Goal: Task Accomplishment & Management: Manage account settings

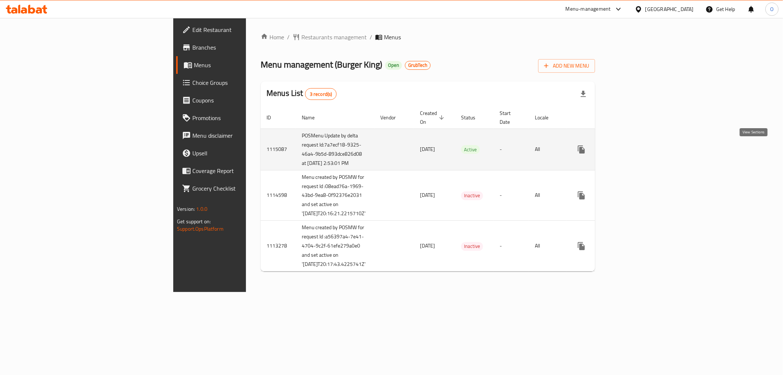
click at [643, 144] on link "enhanced table" at bounding box center [635, 150] width 18 height 18
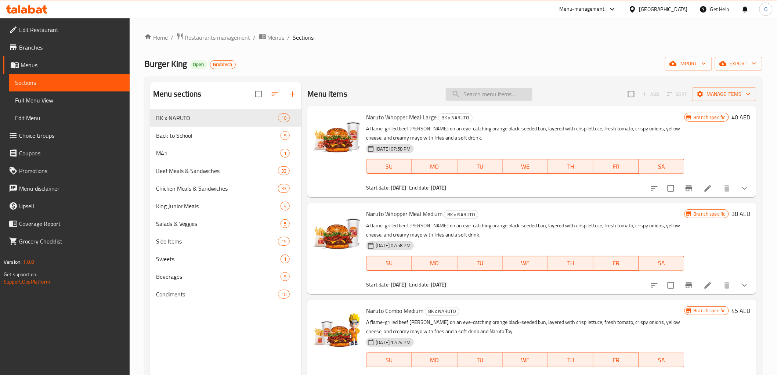
click at [468, 95] on input "search" at bounding box center [489, 94] width 87 height 13
paste input "5 for 32 Beef"
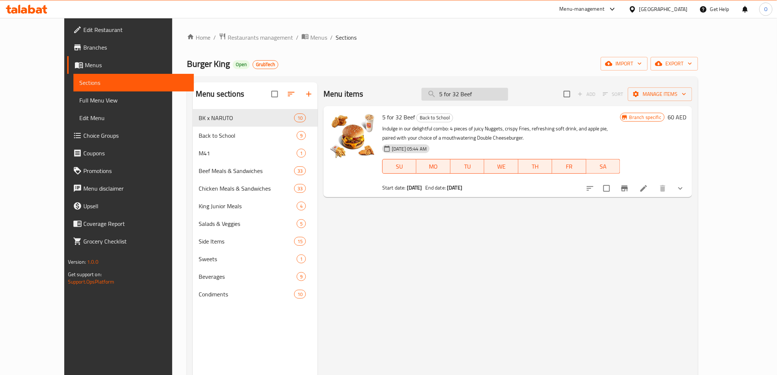
paste input "Chicken"
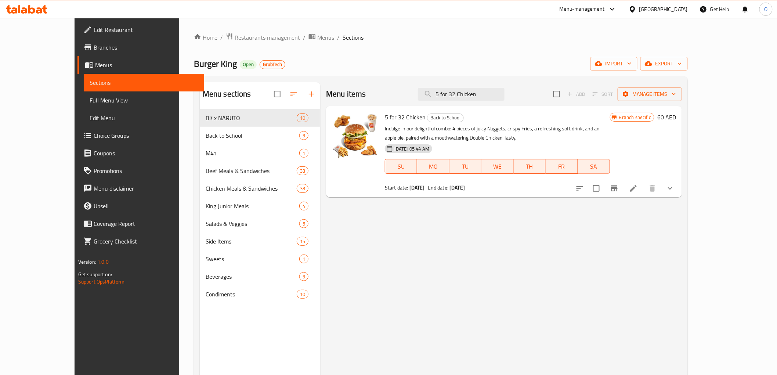
type input "5 for 32 Chicken"
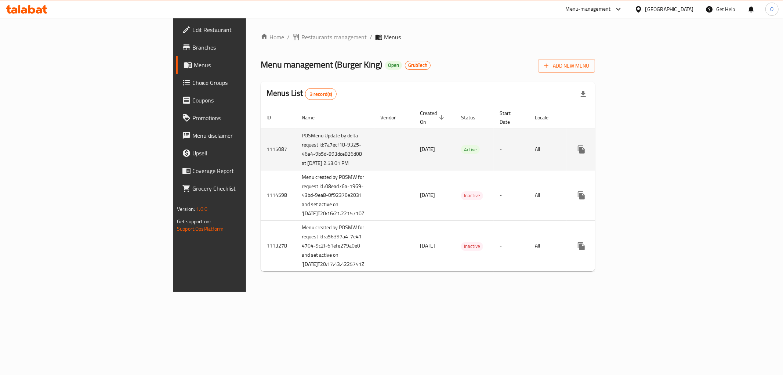
click at [638, 152] on icon "enhanced table" at bounding box center [634, 149] width 7 height 7
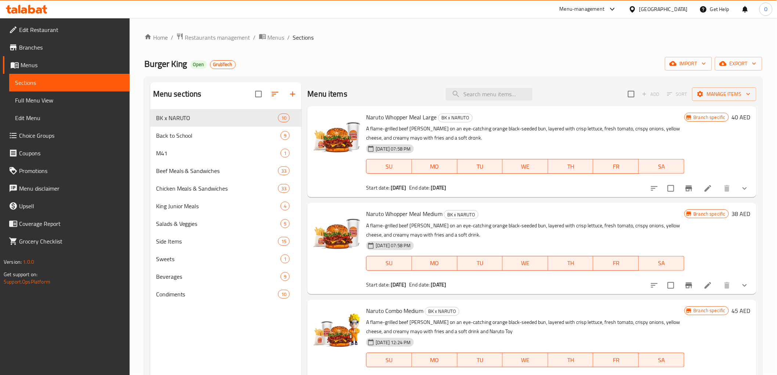
click at [482, 101] on div "Menu items Add Sort Manage items" at bounding box center [531, 94] width 449 height 24
click at [482, 98] on input "search" at bounding box center [489, 94] width 87 height 13
paste input "5 for 32 Beef"
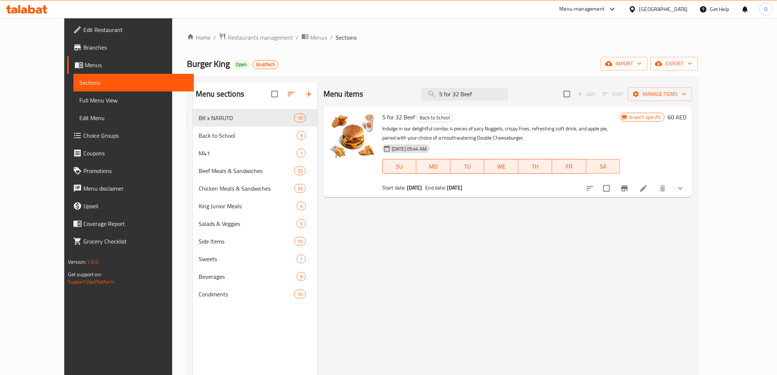
type input "5 for 32 Beef"
click at [648, 184] on icon at bounding box center [643, 188] width 9 height 9
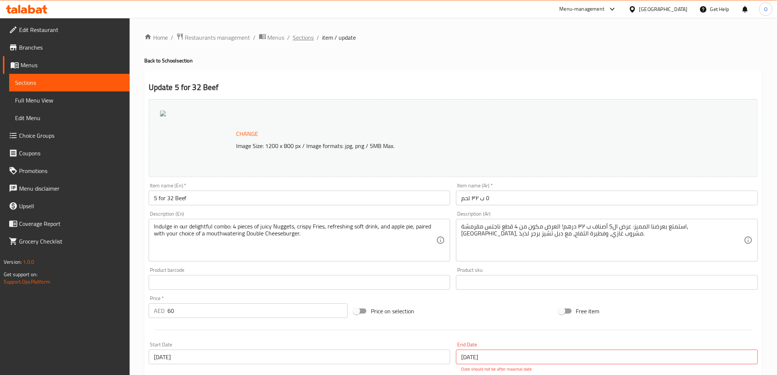
click at [297, 39] on span "Sections" at bounding box center [303, 37] width 21 height 9
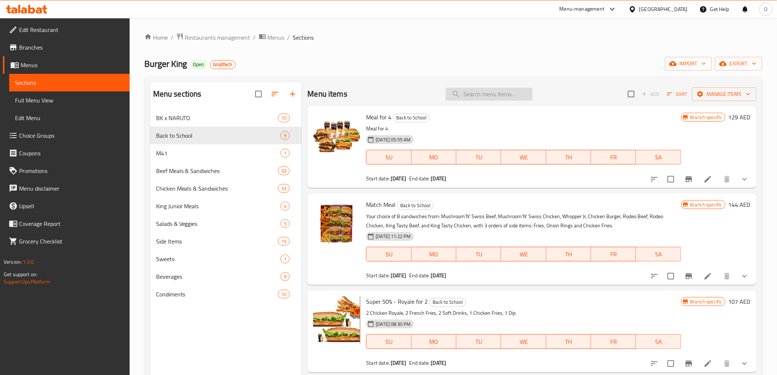
click at [472, 95] on input "search" at bounding box center [489, 94] width 87 height 13
paste input "5 for 32 Chicken"
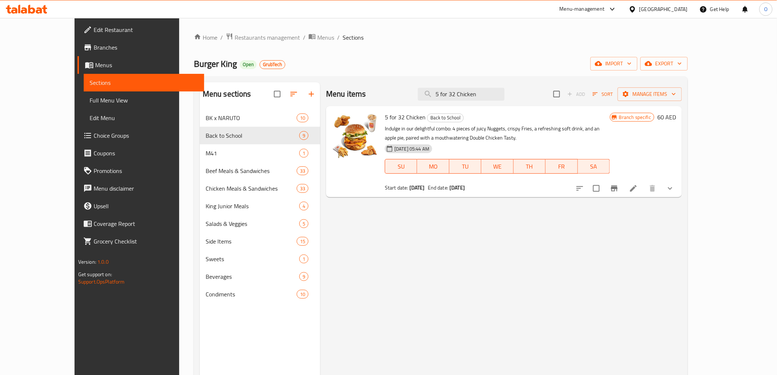
type input "5 for 32 Chicken"
click at [638, 190] on icon at bounding box center [633, 188] width 9 height 9
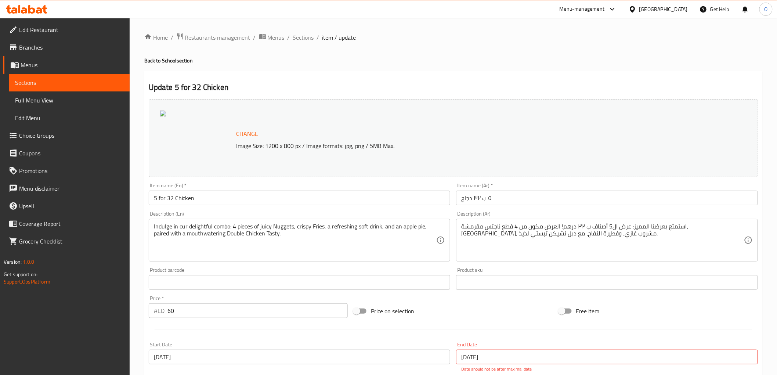
click at [431, 13] on div "Menu-management United Arab Emirates Get Help O" at bounding box center [388, 9] width 777 height 18
click at [300, 39] on span "Sections" at bounding box center [303, 37] width 21 height 9
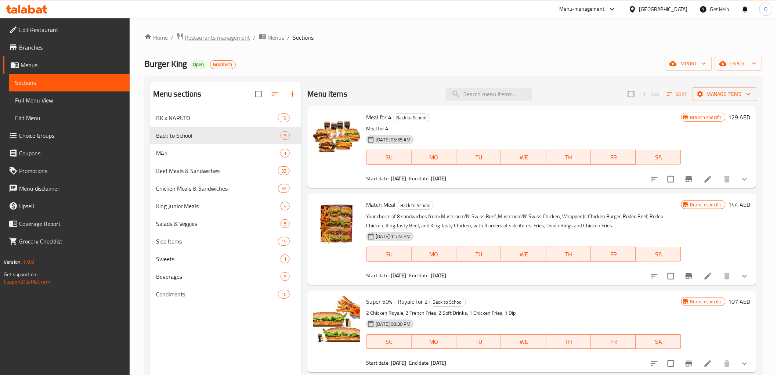
click at [217, 42] on span "Restaurants management" at bounding box center [217, 37] width 65 height 9
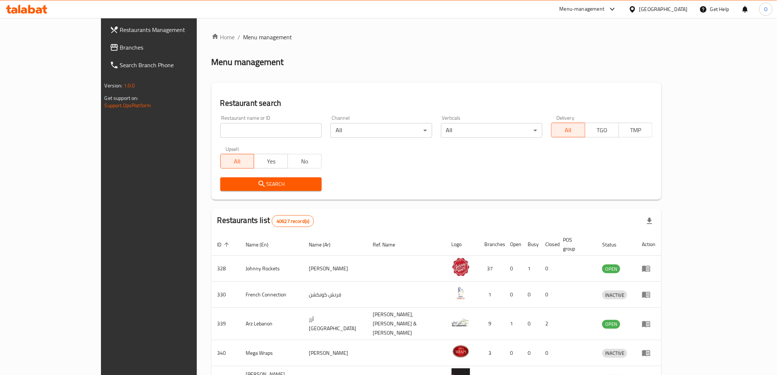
click at [220, 133] on input "search" at bounding box center [270, 130] width 101 height 15
paste input "620116"
type input "620116"
click button "Search" at bounding box center [270, 184] width 101 height 14
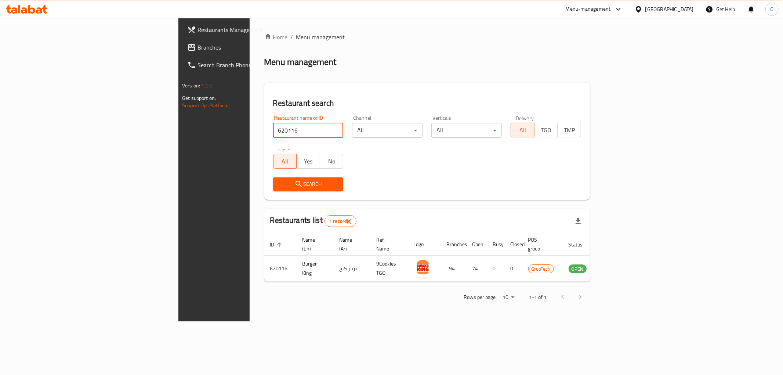
click at [598, 13] on div "Menu-management" at bounding box center [588, 9] width 45 height 9
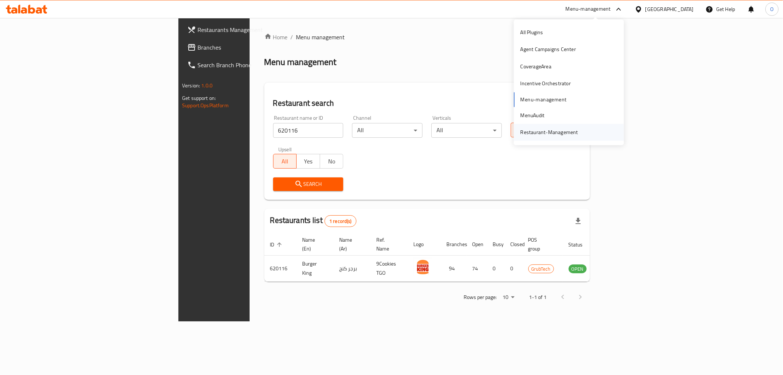
click at [559, 130] on div "Restaurant-Management" at bounding box center [550, 132] width 58 height 8
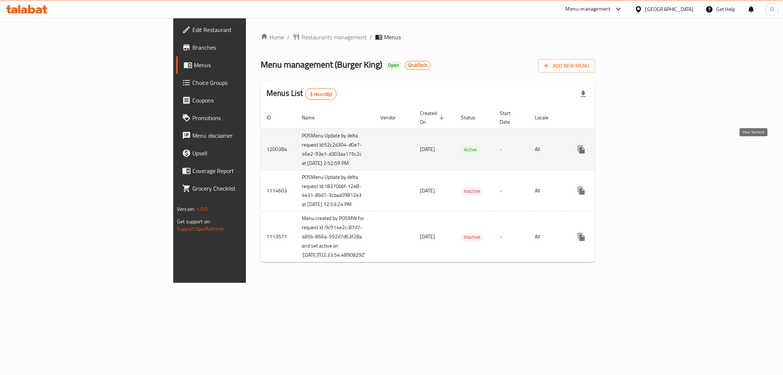
click at [638, 153] on icon "enhanced table" at bounding box center [634, 149] width 7 height 7
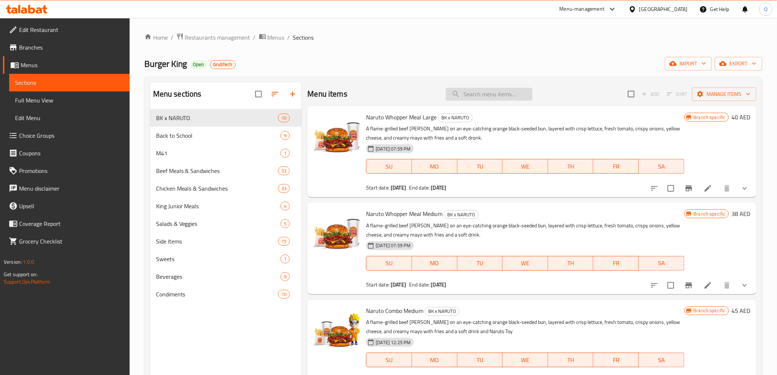
click at [459, 96] on input "search" at bounding box center [489, 94] width 87 height 13
paste input "5 for 32 Beef"
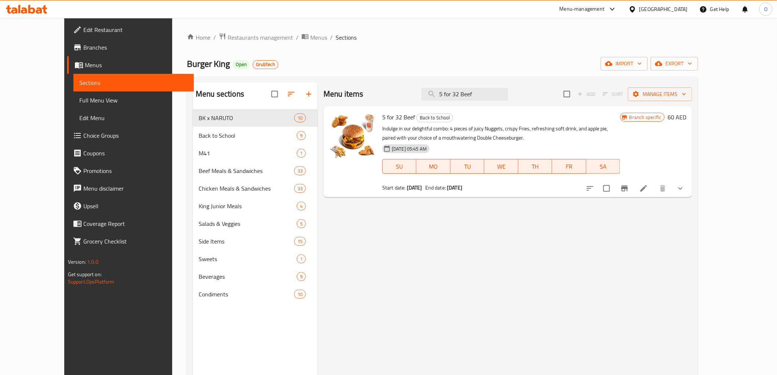
type input "5 for 32 Beef"
click at [647, 186] on icon at bounding box center [643, 188] width 7 height 7
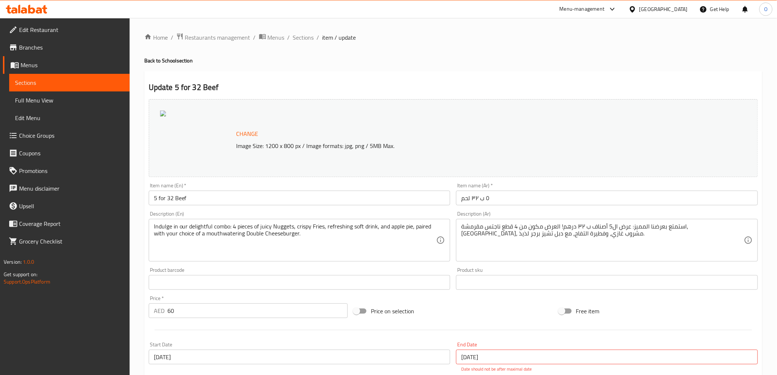
drag, startPoint x: 494, startPoint y: 63, endPoint x: 293, endPoint y: 68, distance: 202.0
click at [494, 63] on h4 "Back to School section" at bounding box center [453, 60] width 618 height 7
click at [302, 37] on span "Sections" at bounding box center [303, 37] width 21 height 9
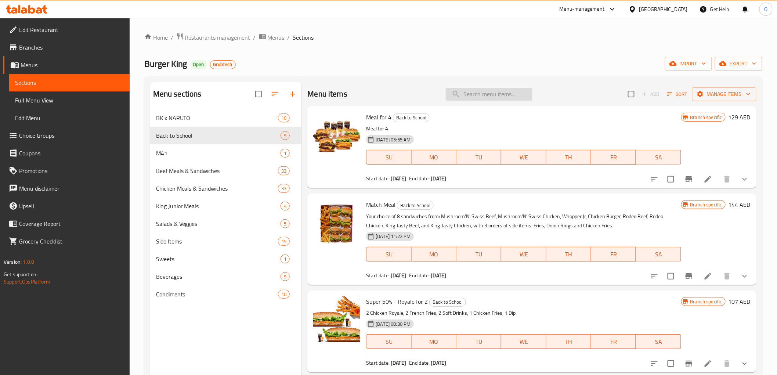
click at [471, 94] on input "search" at bounding box center [489, 94] width 87 height 13
paste input "5 for 32 Chicken"
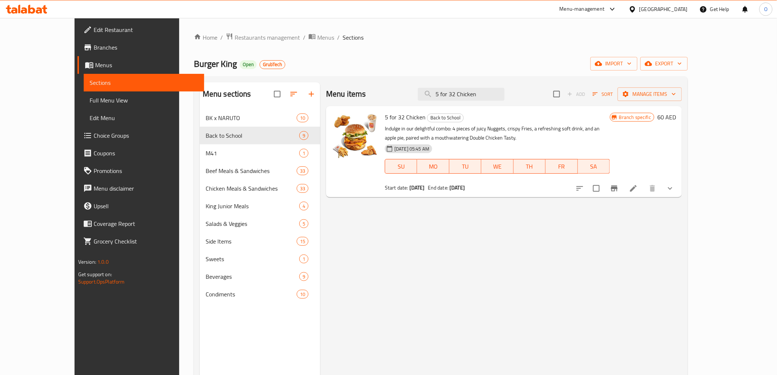
type input "5 for 32 Chicken"
click at [679, 181] on div at bounding box center [625, 189] width 108 height 18
click at [644, 186] on li at bounding box center [633, 188] width 21 height 13
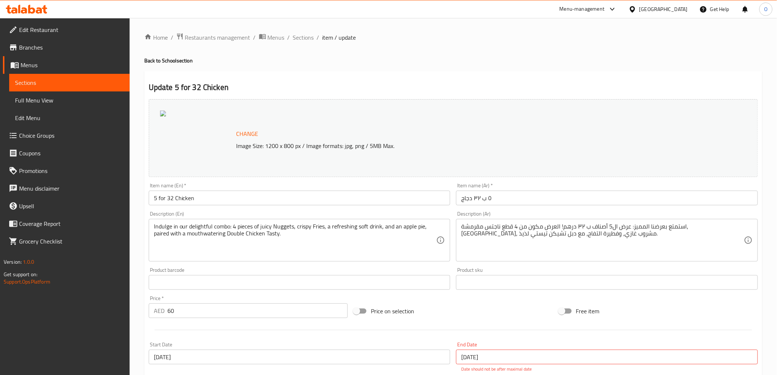
click at [465, 83] on h2 "Update 5 for 32 Chicken" at bounding box center [453, 87] width 609 height 11
click at [69, 52] on link "Branches" at bounding box center [66, 48] width 127 height 18
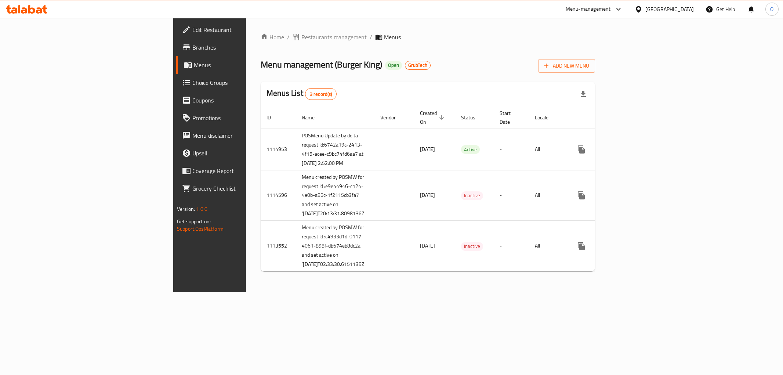
click at [639, 147] on icon "enhanced table" at bounding box center [634, 149] width 9 height 9
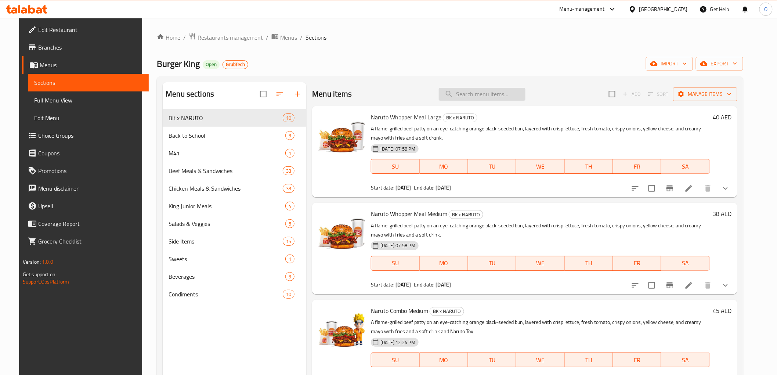
click at [468, 88] on input "search" at bounding box center [482, 94] width 87 height 13
paste input "5 for 32 Beef"
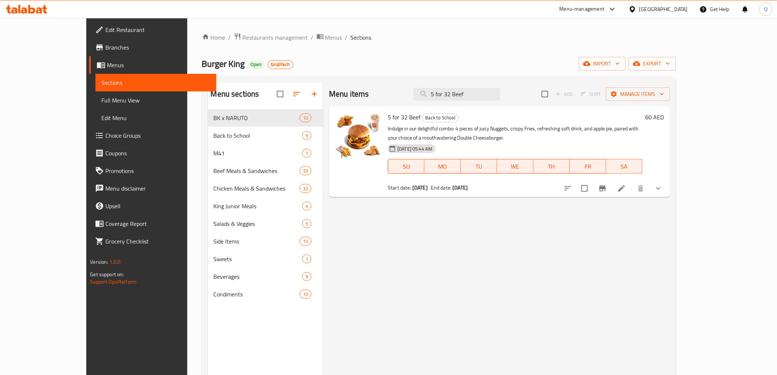
type input "5 for 32 Beef"
click at [626, 192] on icon at bounding box center [621, 188] width 9 height 9
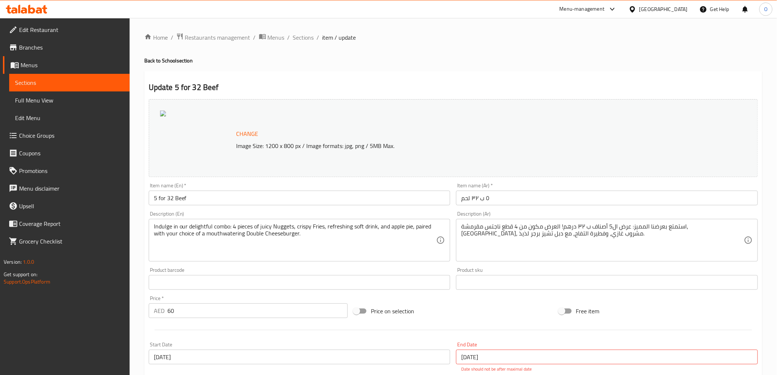
click at [291, 37] on ol "Home / Restaurants management / Menus / Sections / item / update" at bounding box center [453, 38] width 618 height 10
click at [298, 37] on span "Sections" at bounding box center [303, 37] width 21 height 9
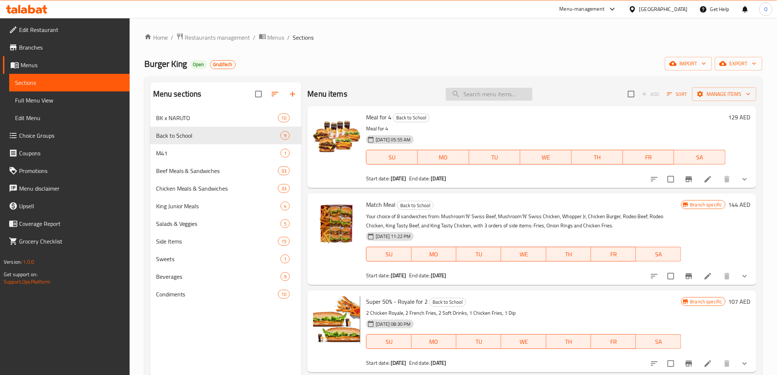
click at [464, 96] on input "search" at bounding box center [489, 94] width 87 height 13
paste input "5 for 32 Chicken"
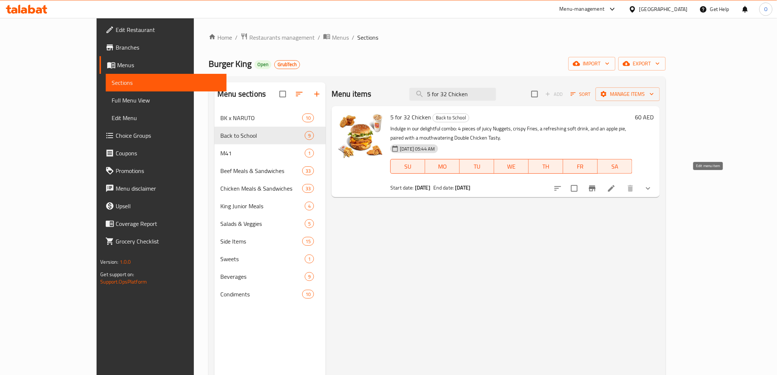
type input "5 for 32 Chicken"
click at [616, 184] on icon at bounding box center [611, 188] width 9 height 9
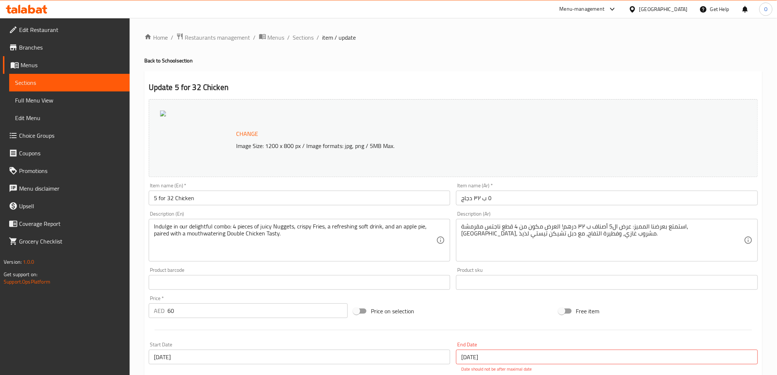
drag, startPoint x: 465, startPoint y: 53, endPoint x: 421, endPoint y: 8, distance: 63.1
click at [21, 46] on span "Branches" at bounding box center [71, 47] width 105 height 9
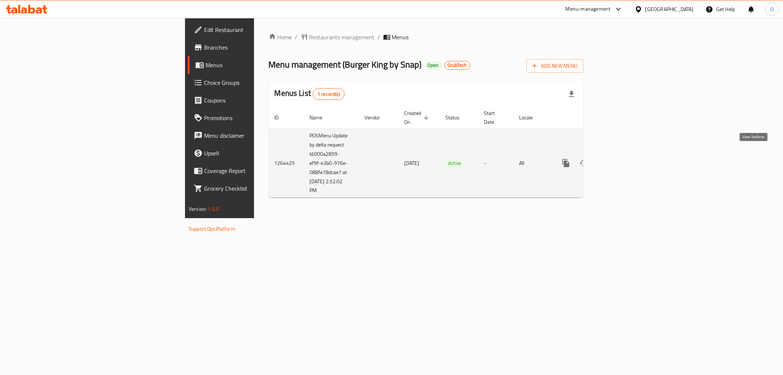
click at [623, 159] on icon "enhanced table" at bounding box center [619, 163] width 9 height 9
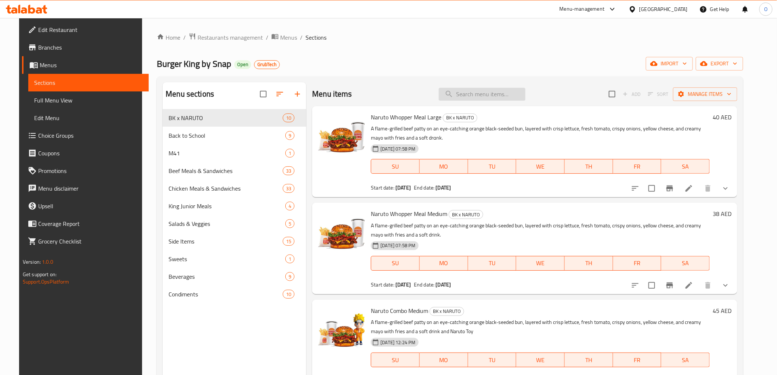
click at [460, 91] on input "search" at bounding box center [482, 94] width 87 height 13
paste input "5 for 32 Beef"
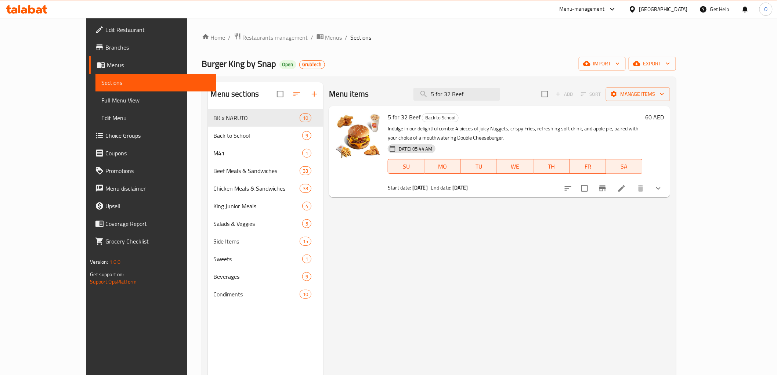
type input "5 for 32 Beef"
click at [625, 189] on icon at bounding box center [621, 188] width 7 height 7
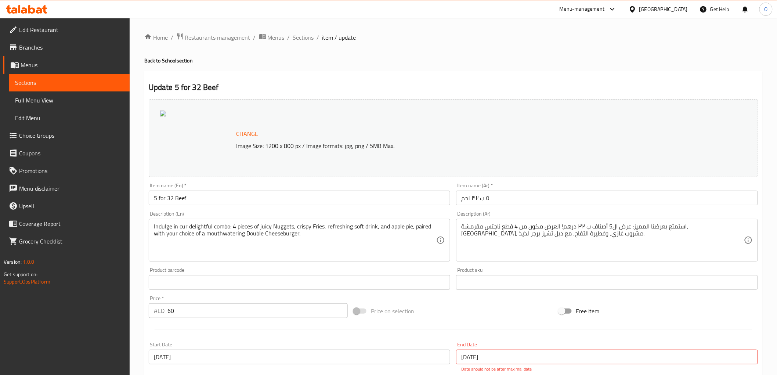
click at [456, 81] on div "Update 5 for 32 Beef Change Image Size: 1200 x 800 px / Image formats: jpg, png…" at bounding box center [453, 294] width 618 height 446
click at [303, 37] on span "Sections" at bounding box center [303, 37] width 21 height 9
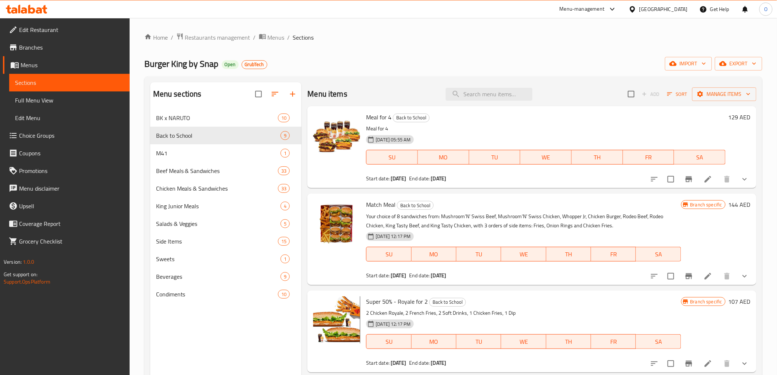
click at [461, 86] on div "Menu items Add Sort Manage items" at bounding box center [531, 94] width 449 height 24
click at [467, 94] on input "search" at bounding box center [489, 94] width 87 height 13
paste input "5 for 32 Chicken"
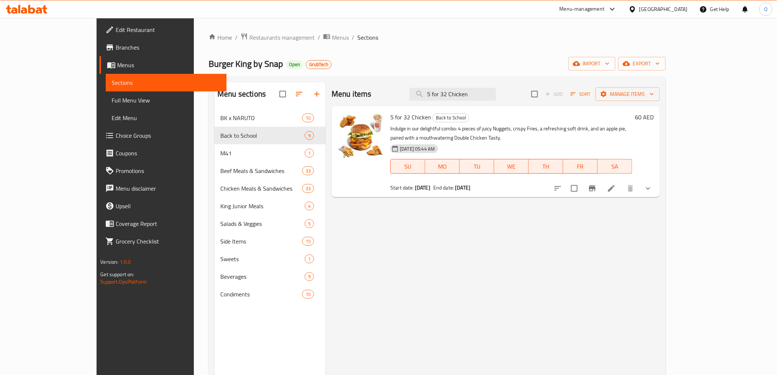
type input "5 for 32 Chicken"
click at [616, 184] on icon at bounding box center [611, 188] width 9 height 9
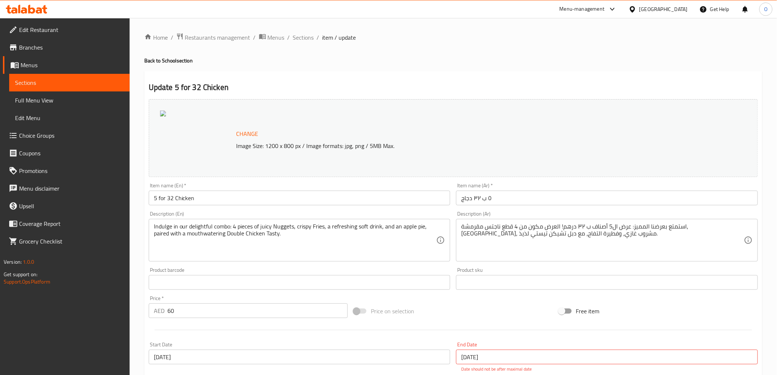
click at [471, 70] on div "Home / Restaurants management / Menus / Sections / item / update Back to School…" at bounding box center [453, 278] width 618 height 490
click at [23, 50] on span "Branches" at bounding box center [71, 47] width 105 height 9
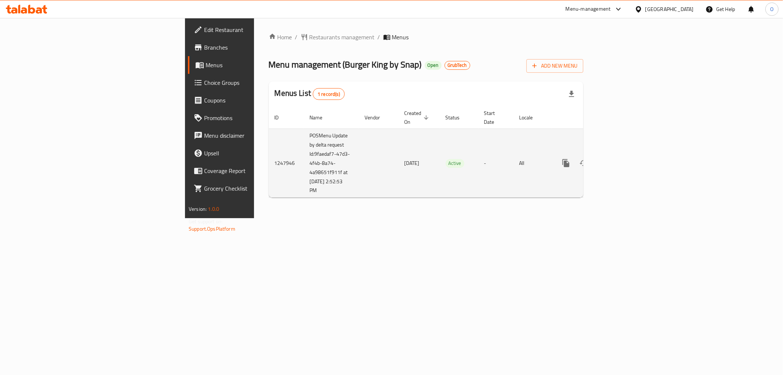
click at [628, 154] on div "enhanced table" at bounding box center [592, 163] width 70 height 18
click at [623, 159] on icon "enhanced table" at bounding box center [619, 163] width 9 height 9
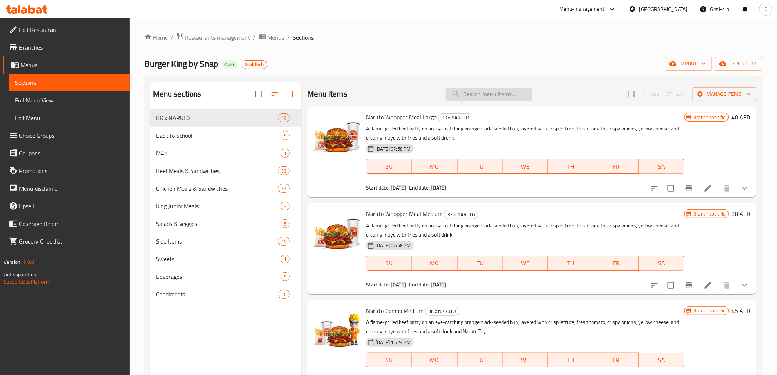
click at [483, 93] on input "search" at bounding box center [489, 94] width 87 height 13
paste input "5 for 32 Beef"
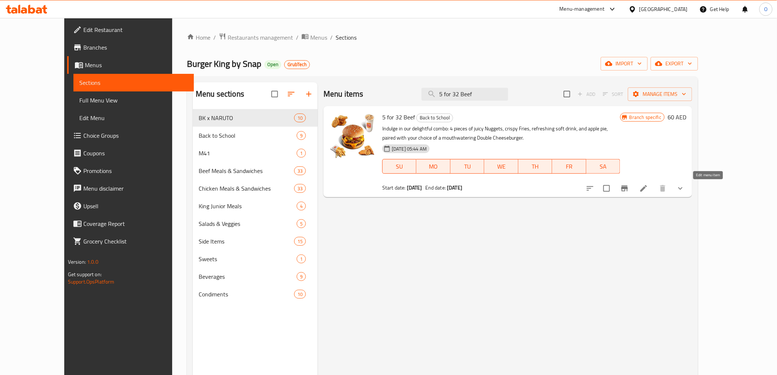
type input "5 for 32 Beef"
click at [647, 188] on icon at bounding box center [643, 188] width 7 height 7
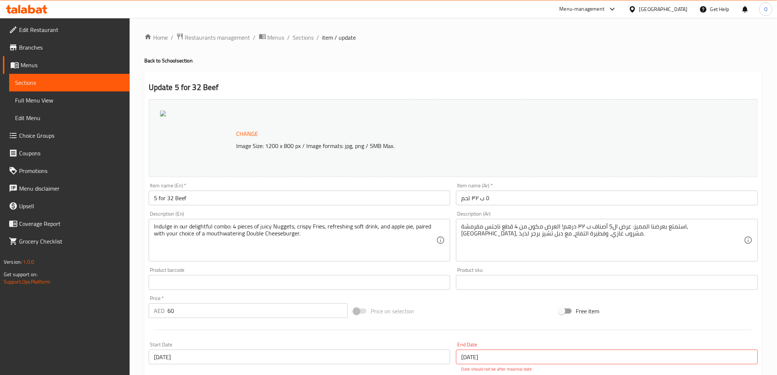
drag, startPoint x: 445, startPoint y: 29, endPoint x: 334, endPoint y: 30, distance: 110.9
click at [446, 30] on div "Home / Restaurants management / Menus / Sections / item / update Back to School…" at bounding box center [453, 277] width 647 height 519
click at [301, 34] on span "Sections" at bounding box center [303, 37] width 21 height 9
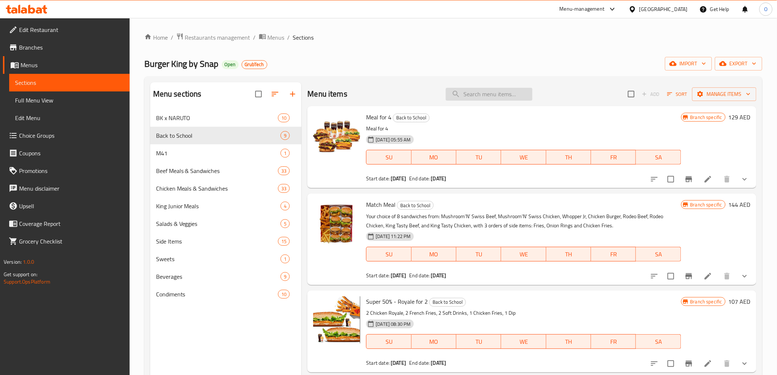
click at [468, 98] on input "search" at bounding box center [489, 94] width 87 height 13
paste input "5 for 32 Chicken"
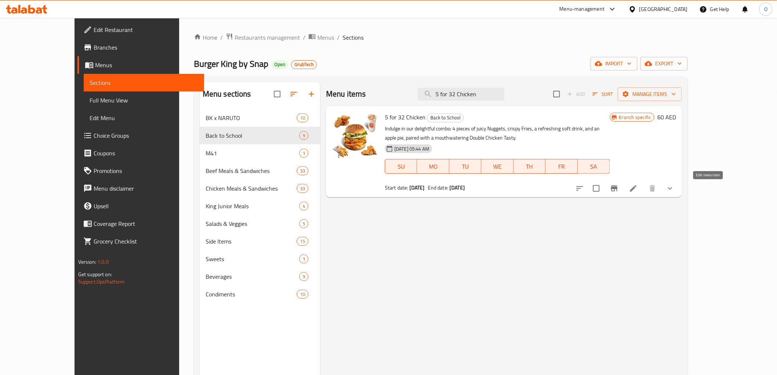
type input "5 for 32 Chicken"
click at [638, 189] on icon at bounding box center [633, 188] width 9 height 9
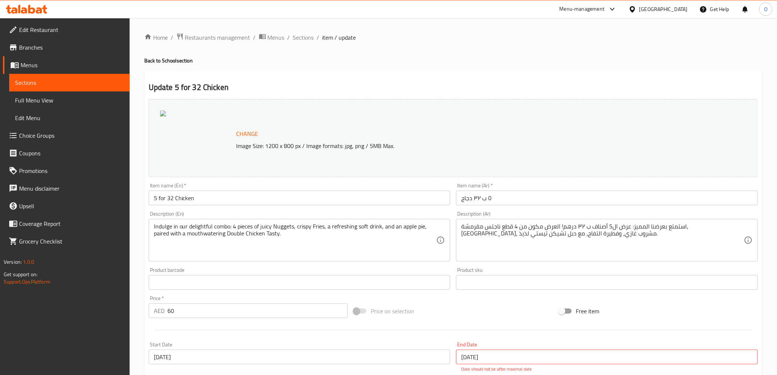
click at [43, 51] on span "Branches" at bounding box center [71, 47] width 105 height 9
